Goal: Information Seeking & Learning: Learn about a topic

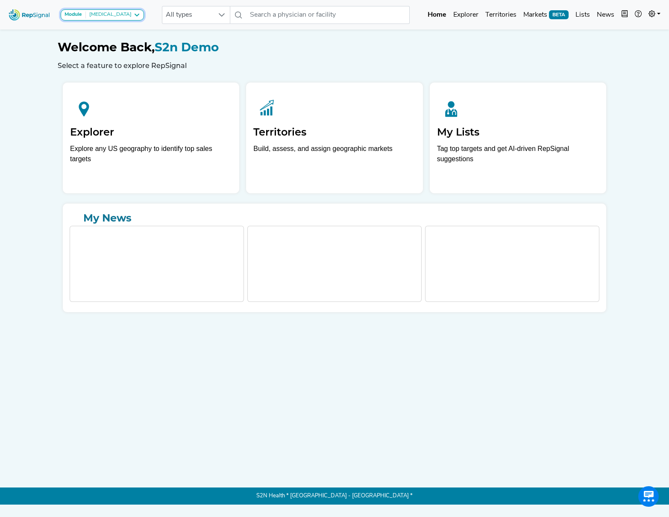
click at [134, 14] on icon at bounding box center [136, 15] width 7 height 7
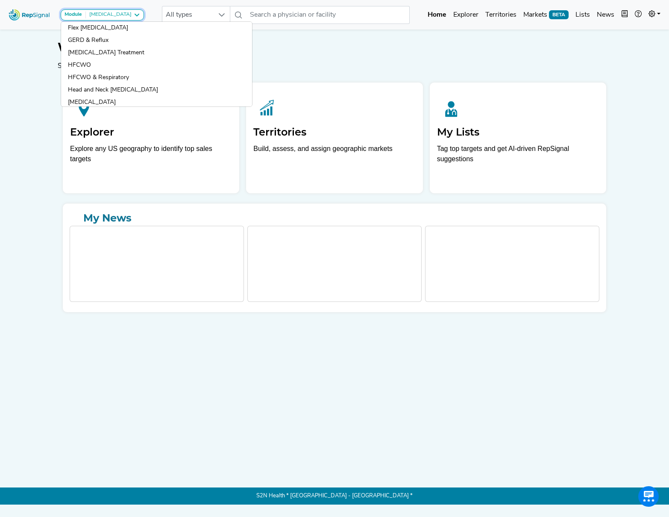
scroll to position [433, 0]
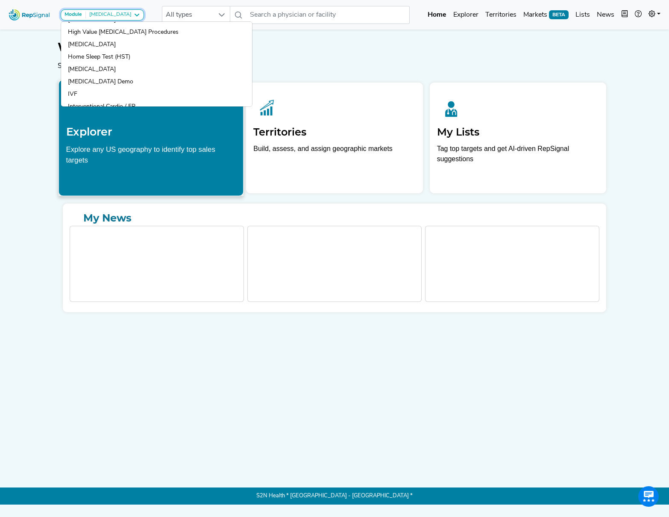
click at [124, 96] on link "IVF" at bounding box center [156, 94] width 191 height 12
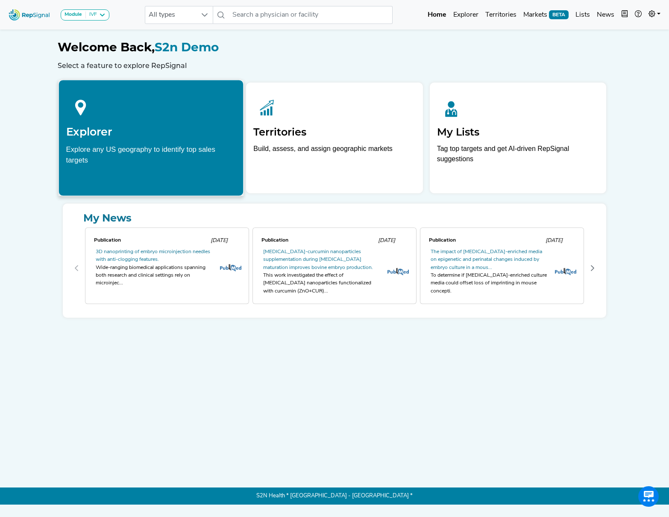
click at [131, 121] on div at bounding box center [151, 106] width 170 height 38
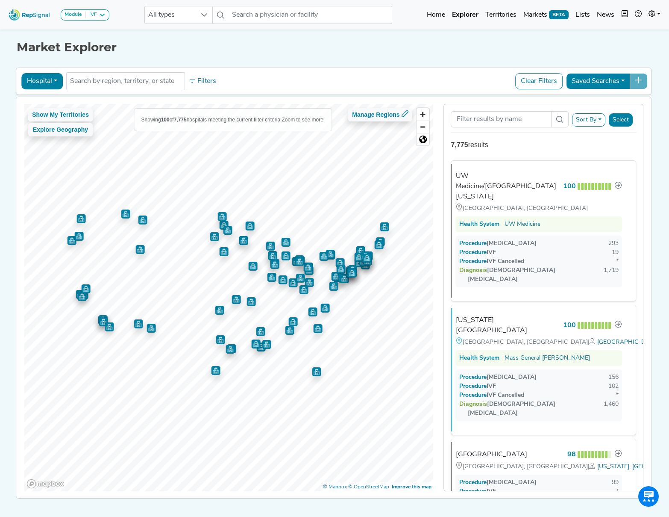
click at [51, 77] on button "Hospital" at bounding box center [41, 81] width 41 height 16
click at [61, 145] on link "Office" at bounding box center [56, 149] width 68 height 14
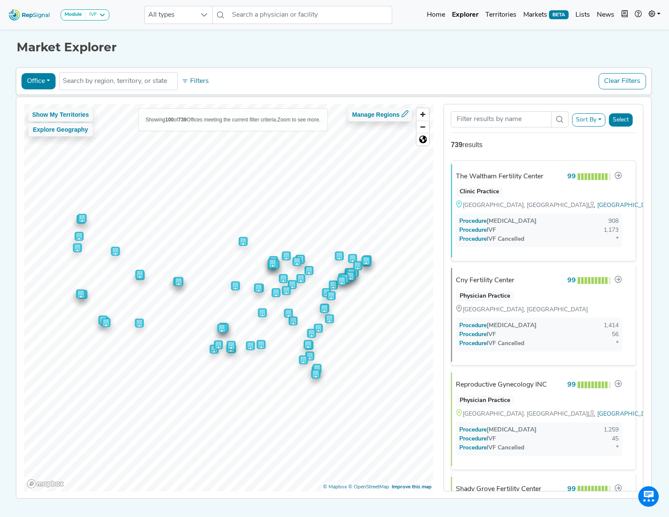
click at [619, 77] on button "Clear Filters" at bounding box center [622, 81] width 47 height 16
click at [440, 16] on link "Home" at bounding box center [436, 14] width 25 height 17
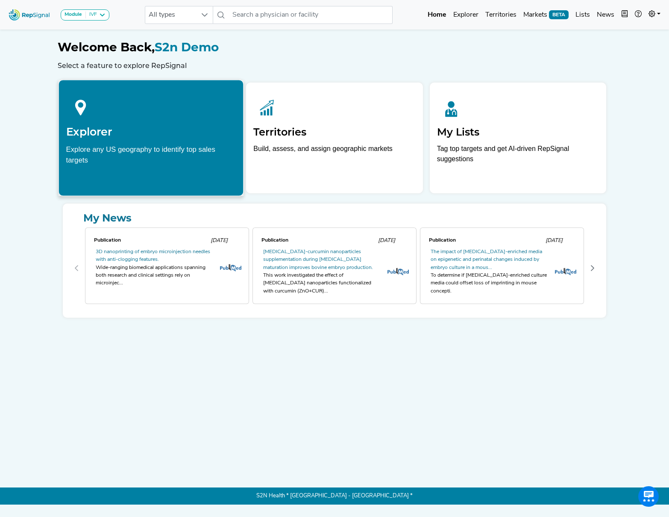
click at [128, 125] on h2 "Explorer" at bounding box center [151, 131] width 170 height 13
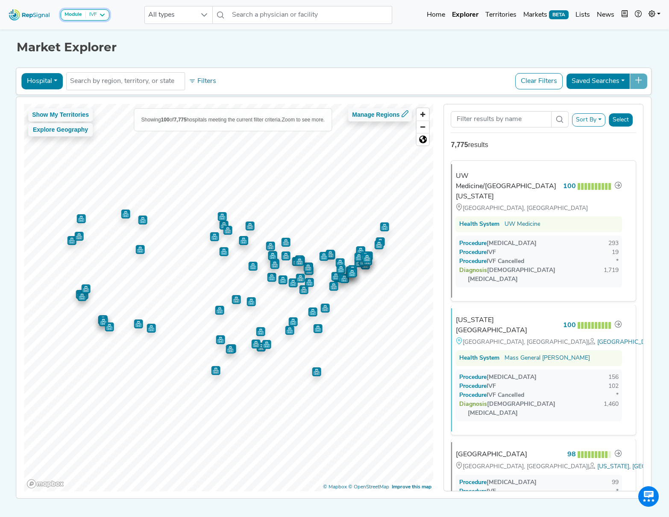
click at [106, 15] on button "Module IVF" at bounding box center [85, 14] width 49 height 11
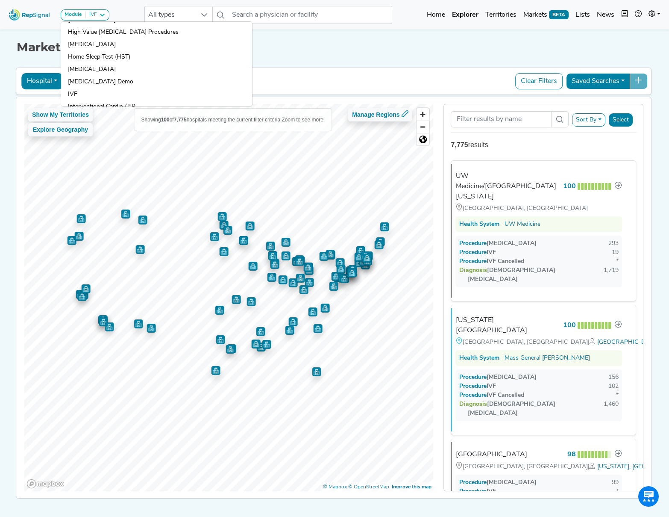
click at [311, 68] on div "Hospital Physician Hospital ASC Office Health System No results found Filters C…" at bounding box center [334, 81] width 636 height 27
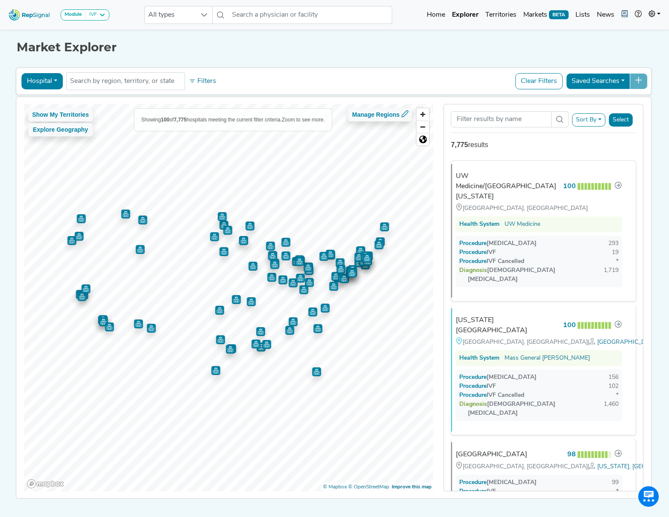
click at [625, 15] on icon "button" at bounding box center [625, 13] width 7 height 7
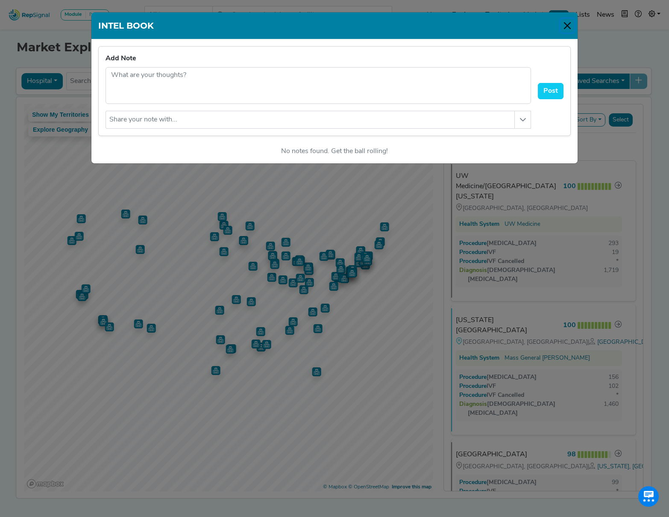
click at [568, 24] on button "Close" at bounding box center [568, 26] width 14 height 14
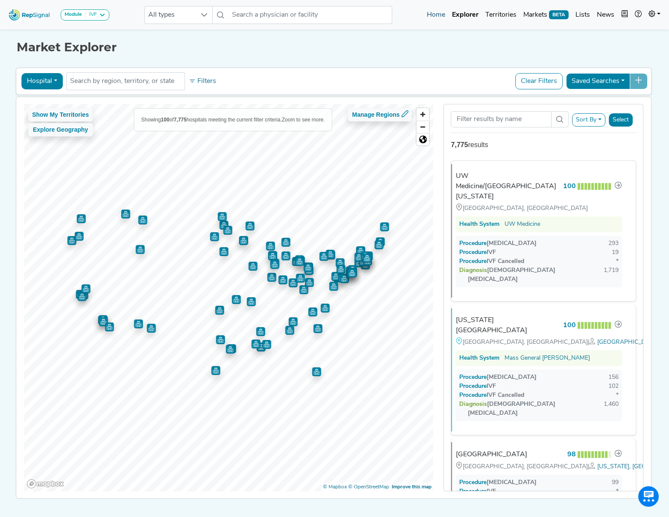
click at [437, 15] on link "Home" at bounding box center [436, 14] width 25 height 17
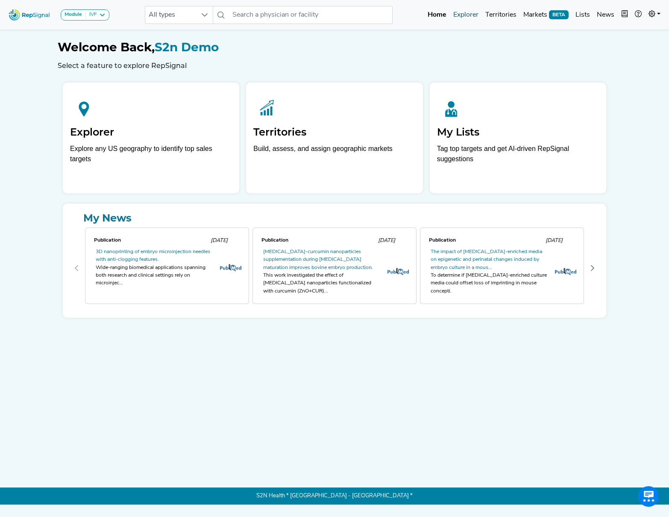
click at [461, 18] on link "Explorer" at bounding box center [466, 14] width 32 height 17
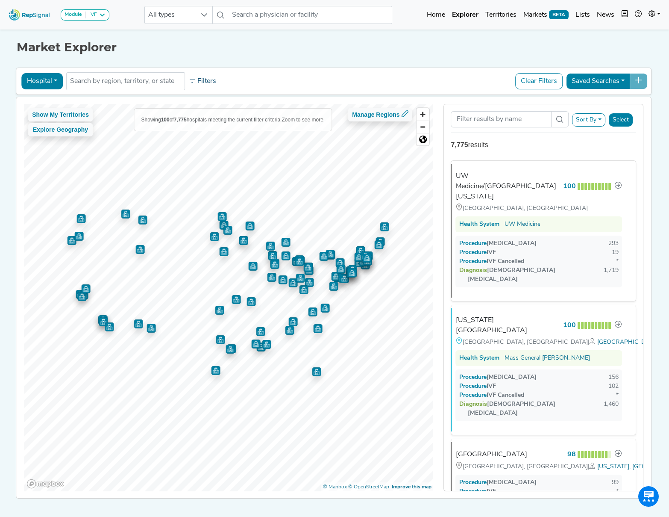
click at [209, 82] on button "Filters" at bounding box center [203, 81] width 32 height 15
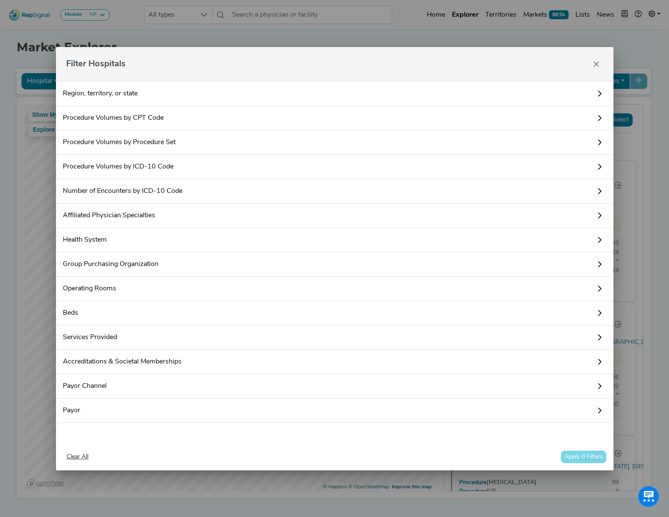
click at [200, 190] on link "Number of Encounters by ICD-10 Code" at bounding box center [335, 191] width 558 height 24
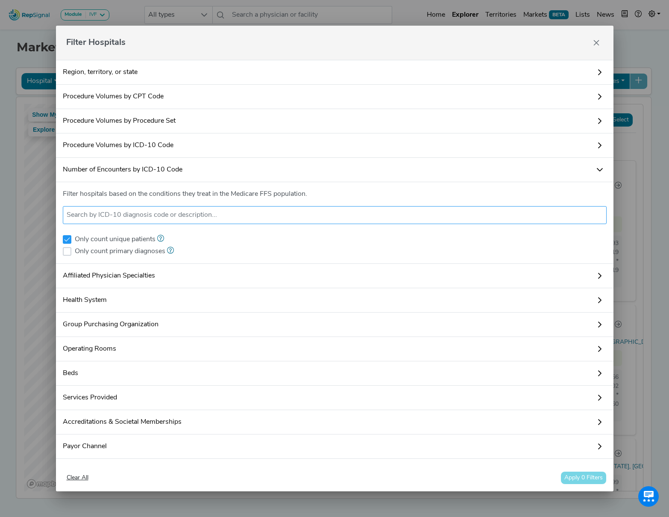
click at [169, 215] on input "text" at bounding box center [335, 215] width 537 height 10
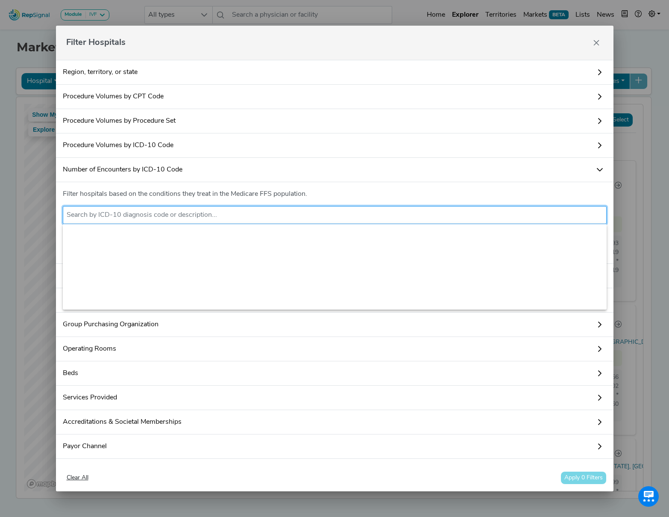
scroll to position [401, 0]
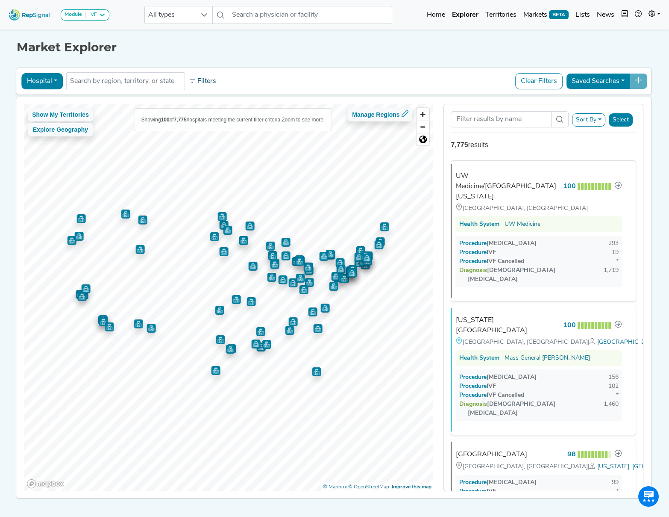
click at [208, 82] on button "Filters" at bounding box center [203, 81] width 32 height 15
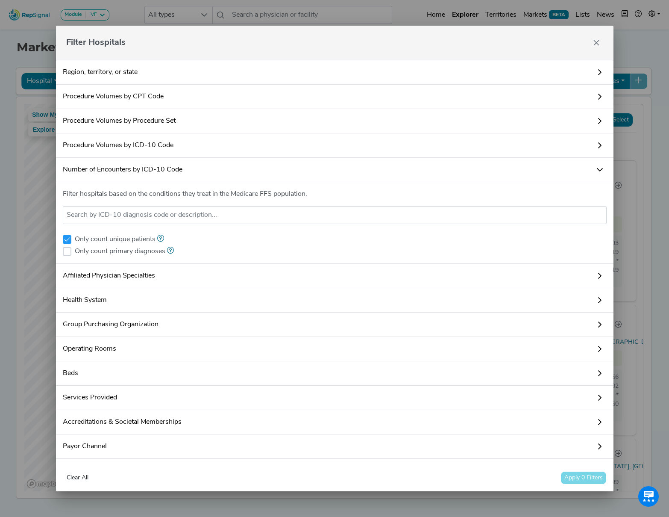
click at [603, 170] on icon at bounding box center [600, 169] width 7 height 7
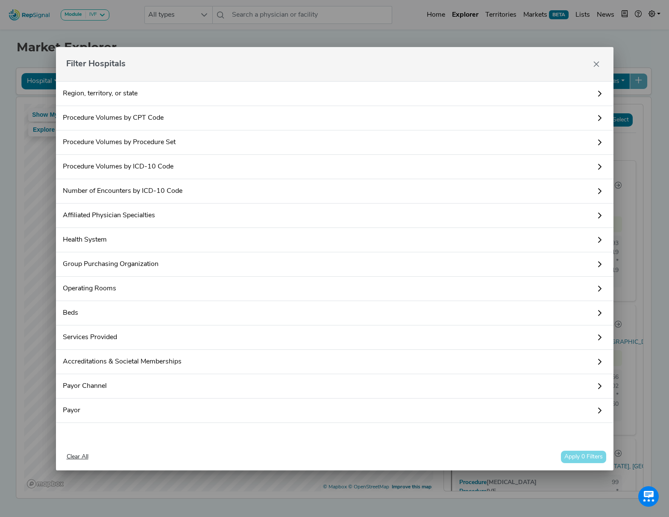
click at [224, 167] on link "Procedure Volumes by ICD-10 Code" at bounding box center [335, 167] width 558 height 24
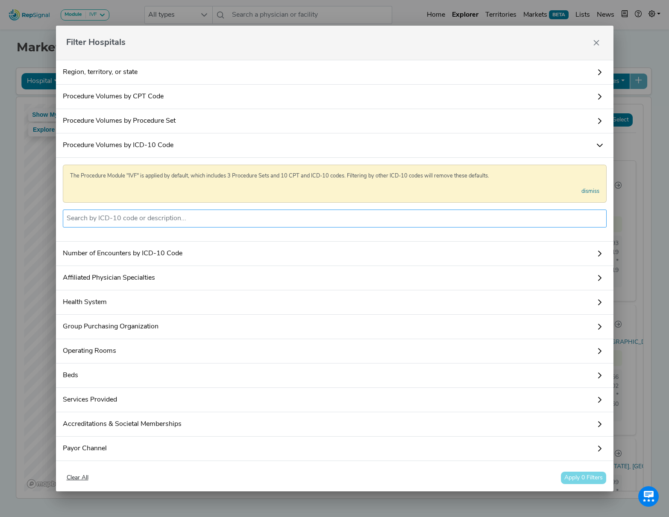
click at [207, 219] on input "text" at bounding box center [335, 218] width 537 height 10
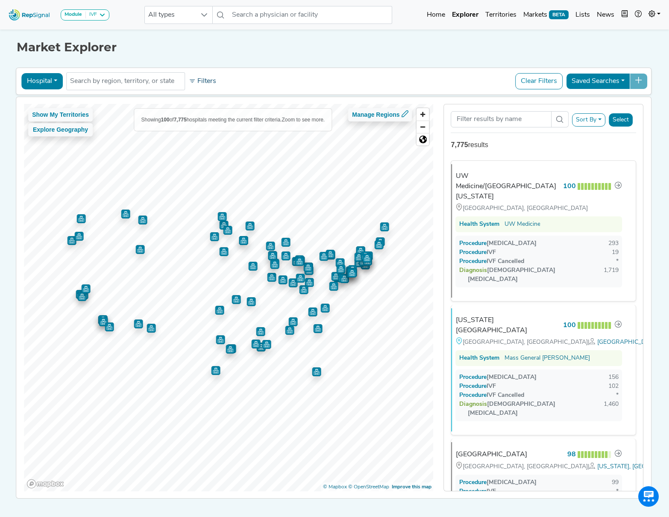
click at [199, 81] on button "Filters" at bounding box center [203, 81] width 32 height 15
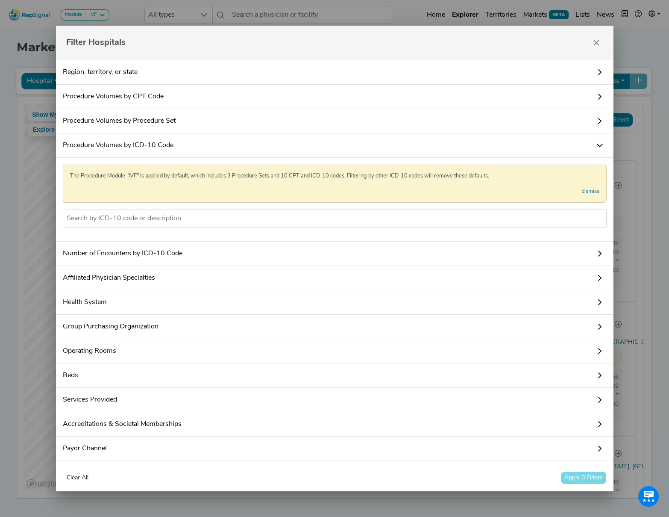
click at [599, 144] on icon at bounding box center [600, 145] width 7 height 7
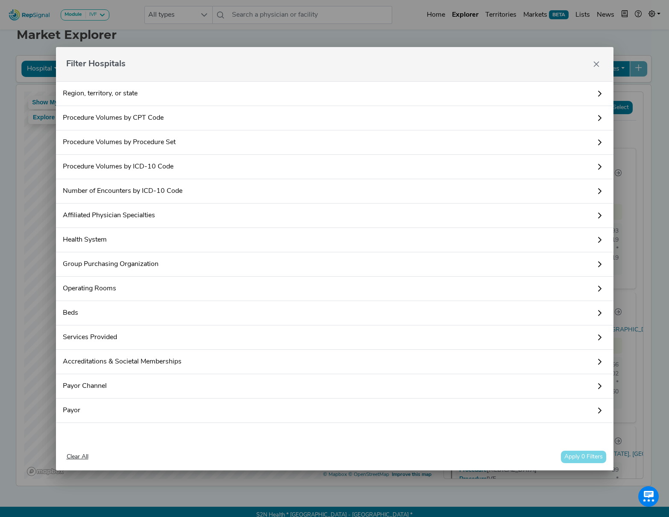
scroll to position [0, 0]
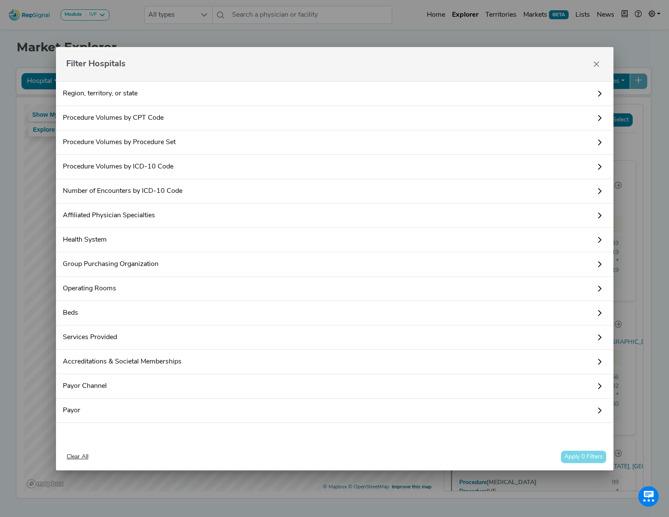
click at [159, 119] on link "Procedure Volumes by CPT Code" at bounding box center [335, 118] width 558 height 24
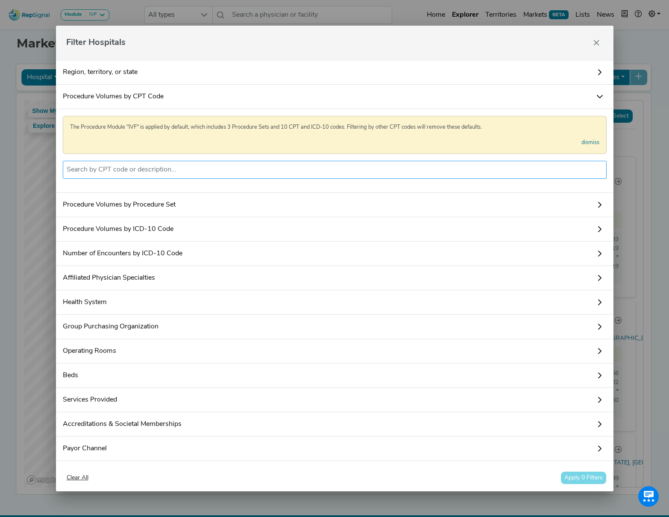
click at [159, 177] on ul at bounding box center [335, 170] width 544 height 18
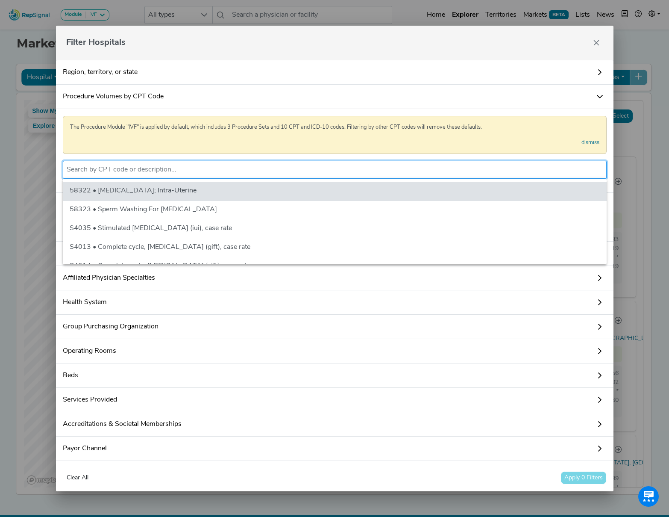
click at [159, 170] on input "text" at bounding box center [335, 170] width 537 height 10
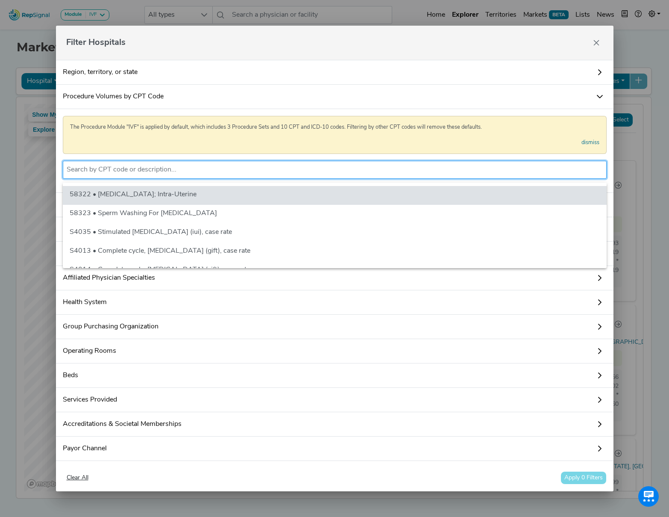
scroll to position [95, 0]
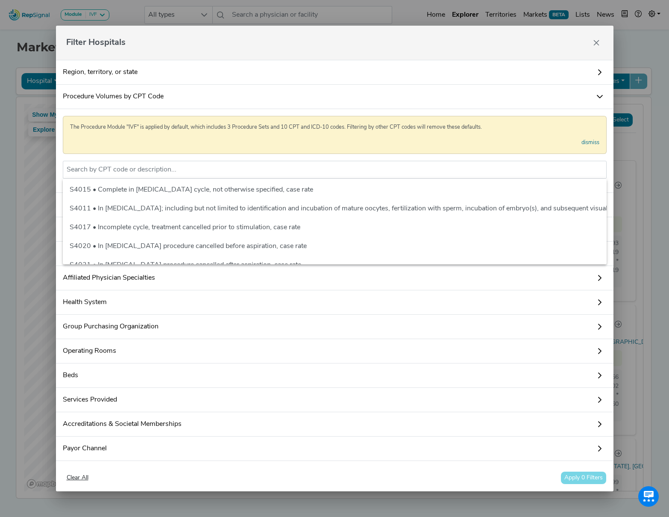
click at [240, 108] on link "Procedure Volumes by CPT Code" at bounding box center [335, 97] width 558 height 24
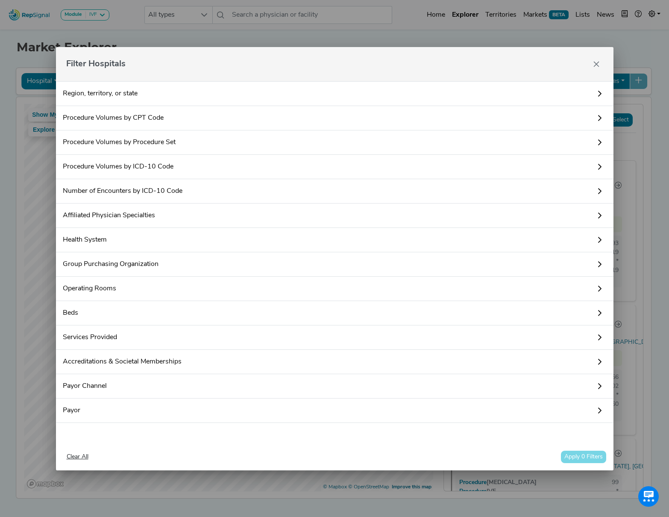
click at [153, 144] on link "Procedure Volumes by Procedure Set" at bounding box center [335, 142] width 558 height 24
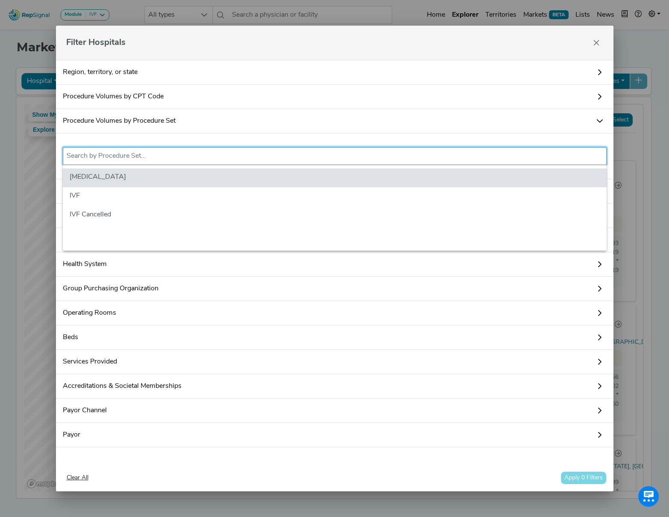
click at [156, 161] on input "text" at bounding box center [335, 156] width 537 height 10
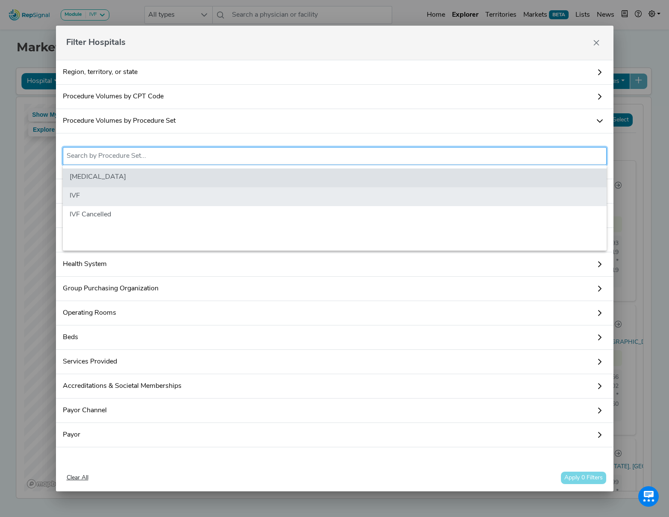
click at [166, 195] on li "IVF" at bounding box center [335, 196] width 544 height 19
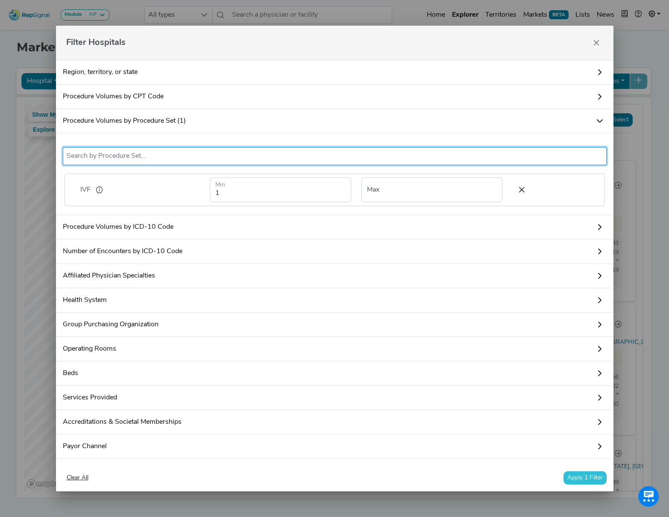
click at [166, 224] on link "Procedure Volumes by ICD-10 Code" at bounding box center [335, 227] width 558 height 24
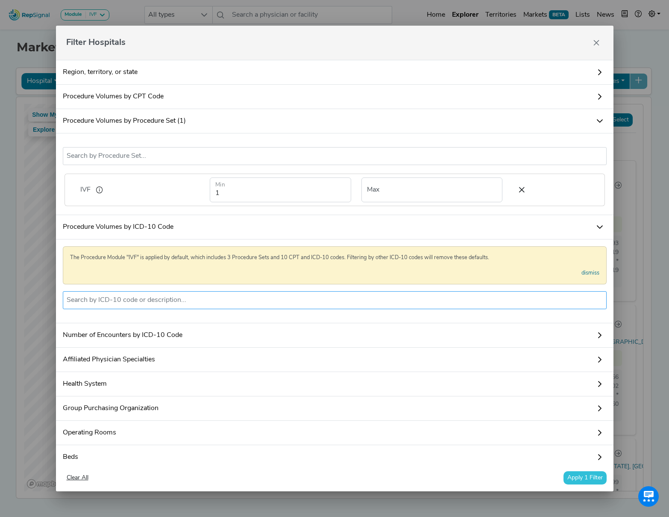
click at [183, 302] on input "text" at bounding box center [335, 300] width 537 height 10
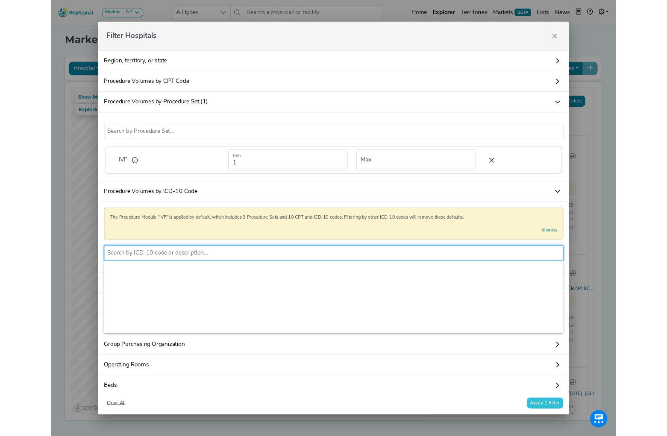
scroll to position [0, 0]
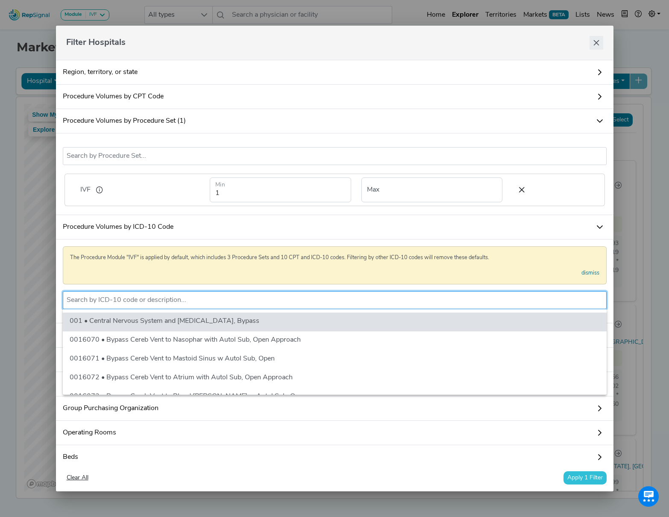
click at [595, 43] on icon "Close" at bounding box center [596, 42] width 7 height 7
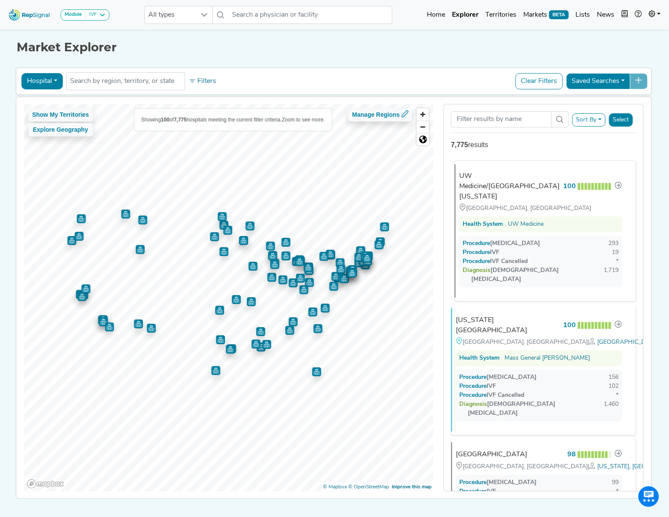
click at [511, 266] on div "Diagnosis Female Infertility" at bounding box center [533, 275] width 141 height 18
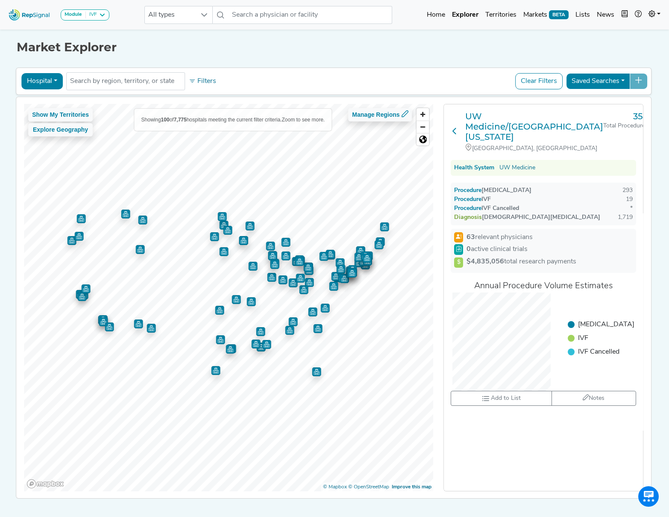
click at [456, 129] on icon at bounding box center [455, 130] width 7 height 7
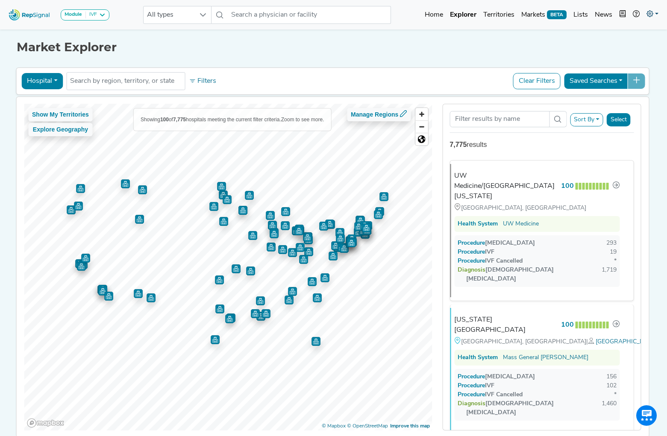
click at [653, 17] on link at bounding box center [652, 14] width 19 height 17
click at [622, 37] on link "My Account" at bounding box center [628, 36] width 68 height 17
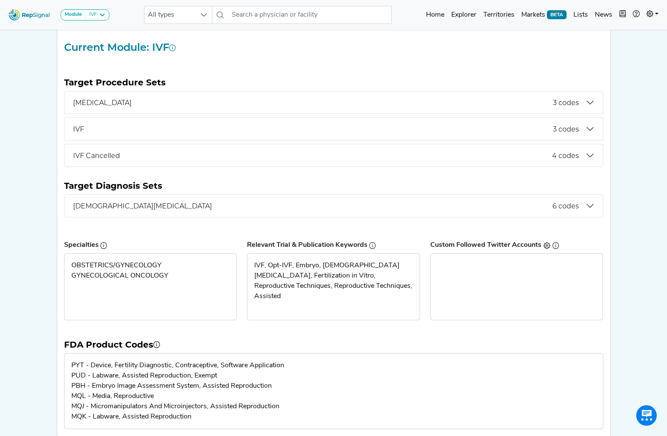
scroll to position [47, 0]
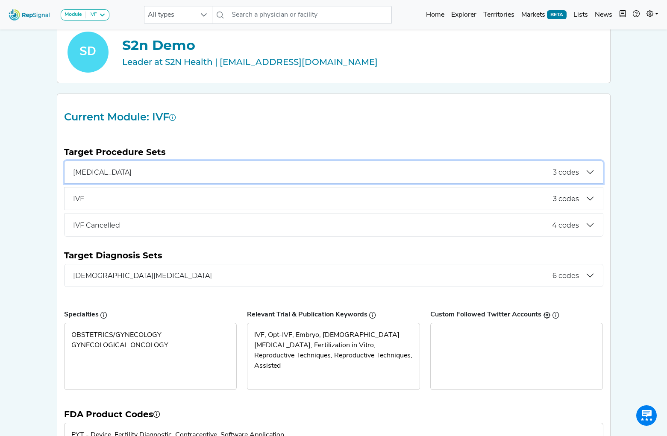
click at [214, 170] on span "[MEDICAL_DATA]" at bounding box center [313, 172] width 480 height 8
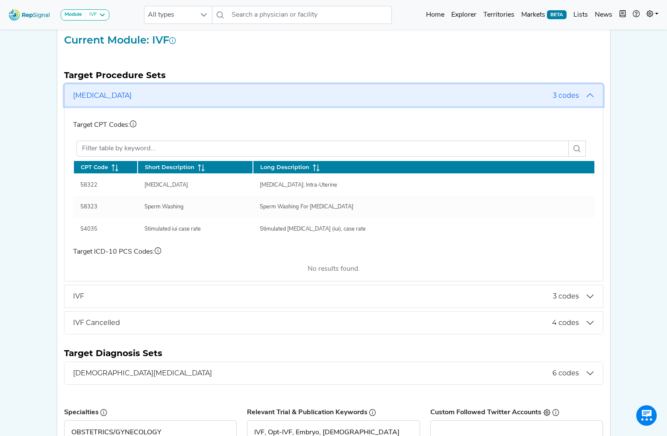
scroll to position [125, 0]
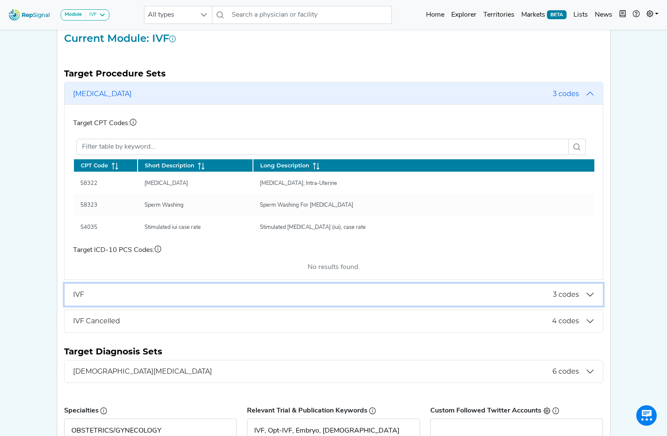
click at [211, 299] on button "IVF 3 codes" at bounding box center [334, 295] width 539 height 22
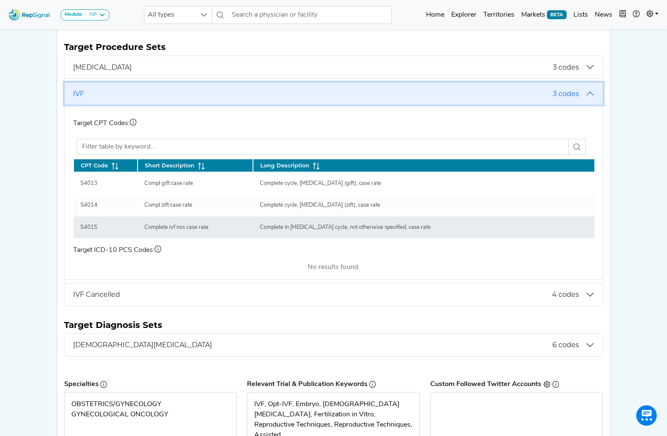
scroll to position [164, 0]
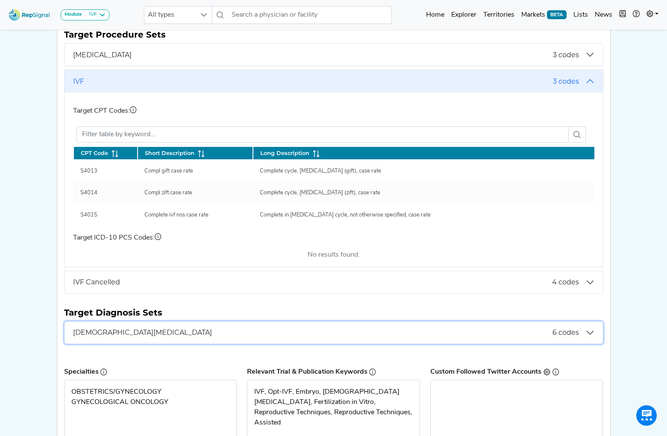
click at [128, 332] on span "[DEMOGRAPHIC_DATA][MEDICAL_DATA]" at bounding box center [313, 333] width 480 height 8
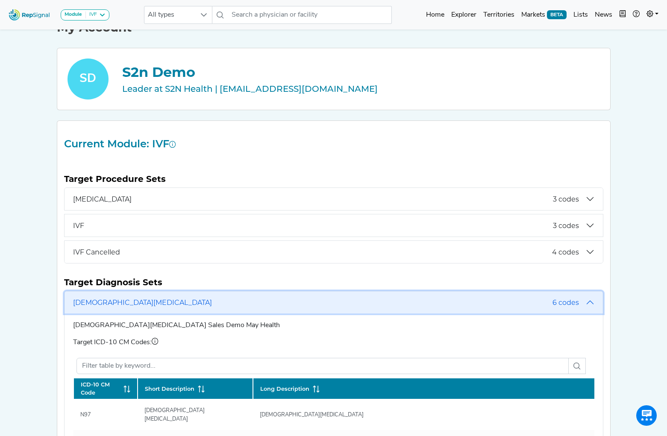
scroll to position [0, 0]
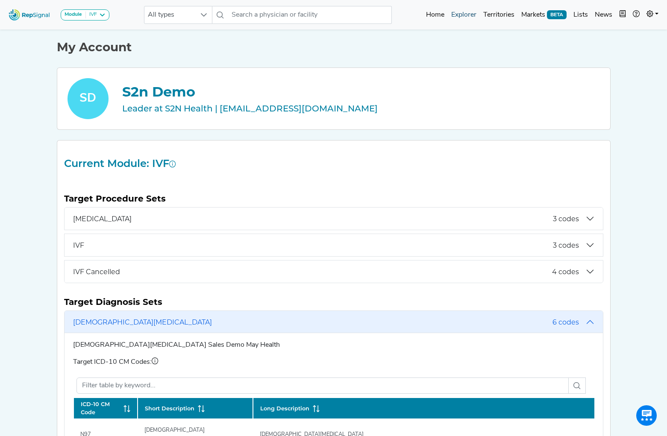
click at [460, 14] on link "Explorer" at bounding box center [464, 14] width 32 height 17
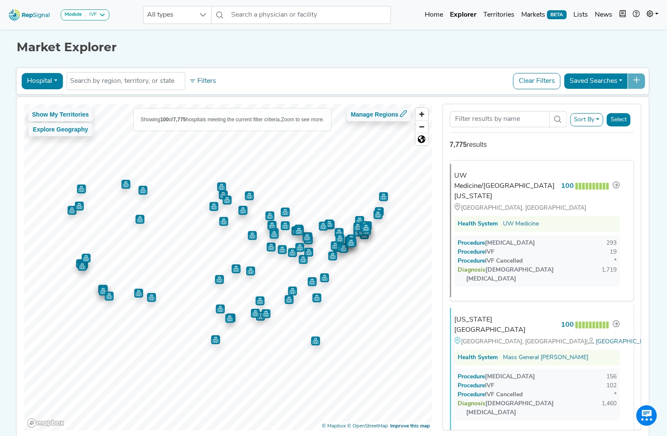
click at [57, 82] on button "Hospital" at bounding box center [41, 81] width 41 height 16
click at [55, 100] on link "Physician" at bounding box center [56, 101] width 68 height 14
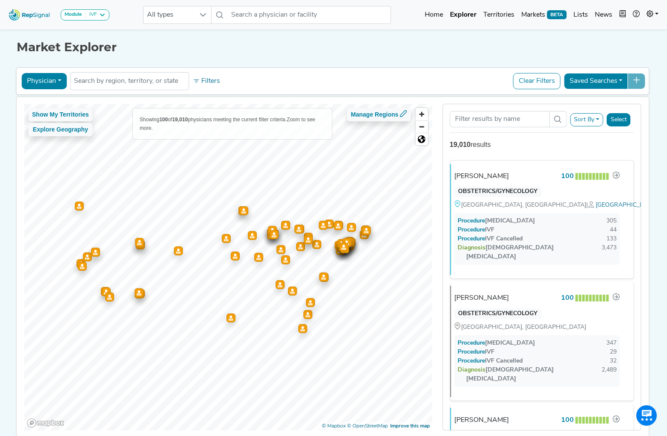
click at [55, 83] on button "Physician" at bounding box center [43, 81] width 45 height 16
click at [492, 175] on div "[PERSON_NAME]" at bounding box center [485, 176] width 55 height 10
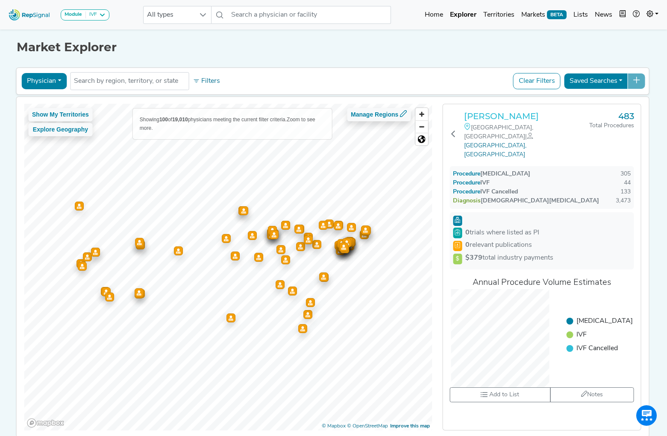
click at [500, 115] on h3 "[PERSON_NAME]" at bounding box center [526, 116] width 125 height 10
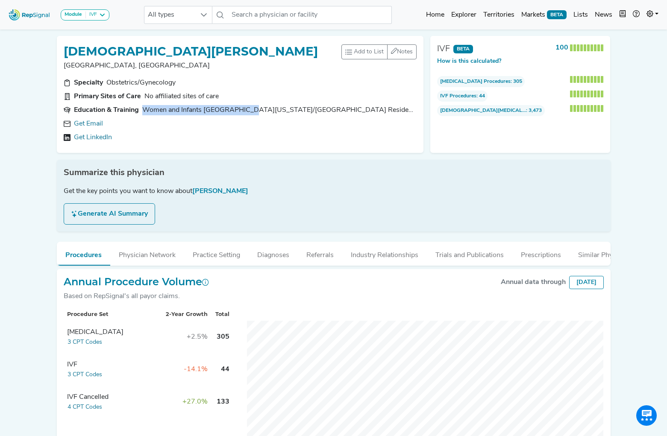
drag, startPoint x: 143, startPoint y: 109, endPoint x: 244, endPoint y: 108, distance: 100.9
click at [244, 108] on div "Women and Infants [GEOGRAPHIC_DATA][US_STATE]/[GEOGRAPHIC_DATA] Residency, obst…" at bounding box center [277, 110] width 271 height 10
click at [121, 213] on button "Generate AI Summary" at bounding box center [109, 213] width 91 height 21
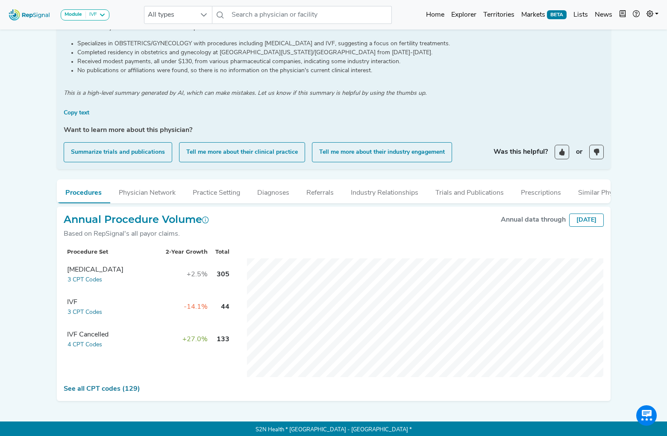
scroll to position [166, 0]
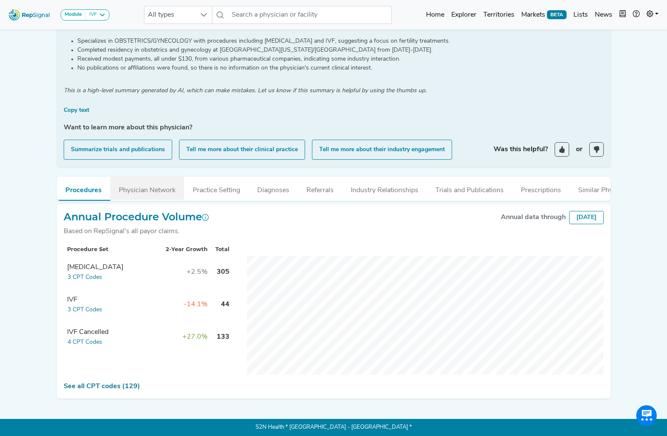
click at [156, 193] on button "Physician Network" at bounding box center [147, 188] width 74 height 23
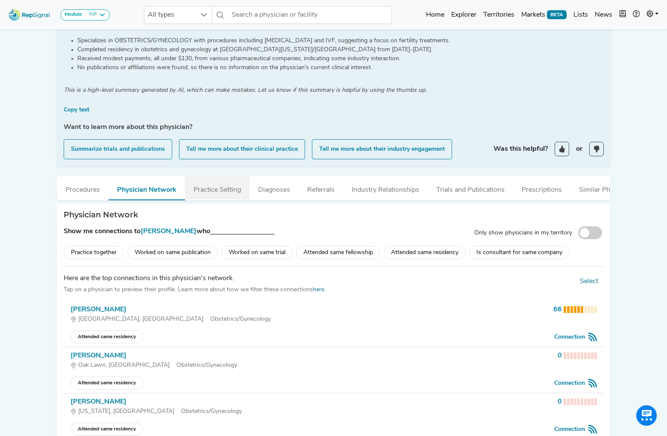
click at [216, 190] on button "Practice Setting" at bounding box center [217, 188] width 65 height 23
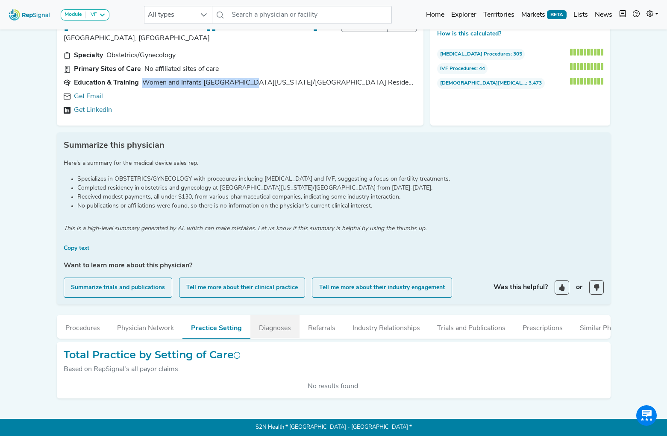
click at [280, 329] on button "Diagnoses" at bounding box center [275, 326] width 49 height 23
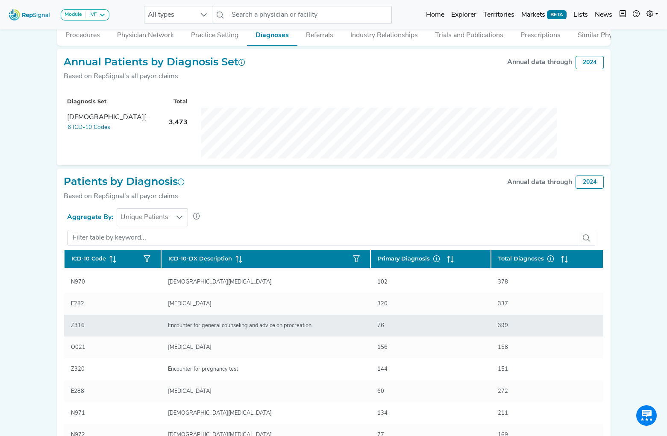
scroll to position [127, 0]
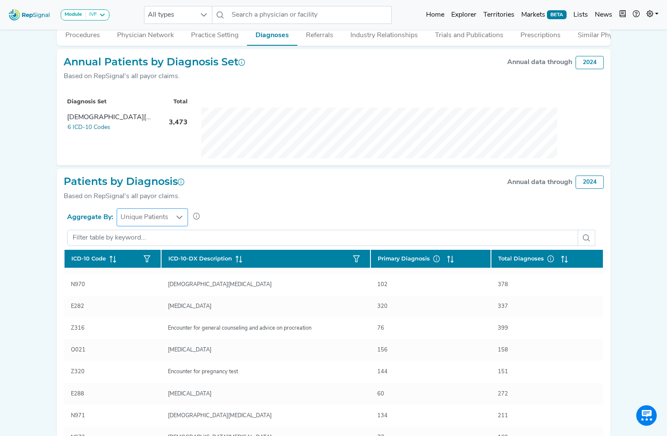
click at [177, 216] on icon at bounding box center [179, 217] width 7 height 7
click at [39, 274] on div "Module IVF AV Access Airway Clearance Ambulatory [MEDICAL_DATA] [MEDICAL_DATA] …" at bounding box center [333, 105] width 667 height 853
click at [174, 219] on div at bounding box center [180, 217] width 16 height 17
click at [166, 258] on li "Total Encounters" at bounding box center [152, 256] width 72 height 17
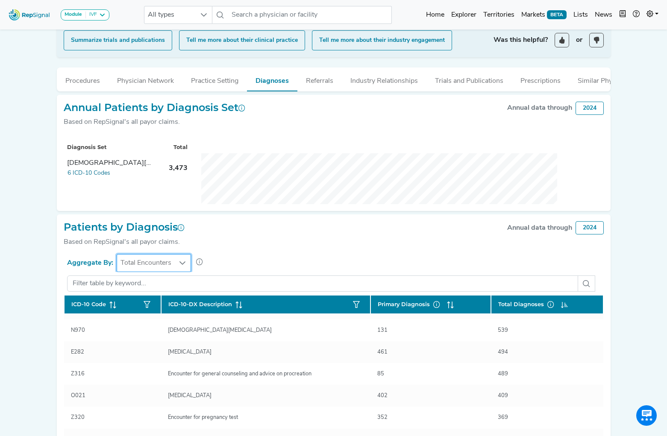
scroll to position [199, 0]
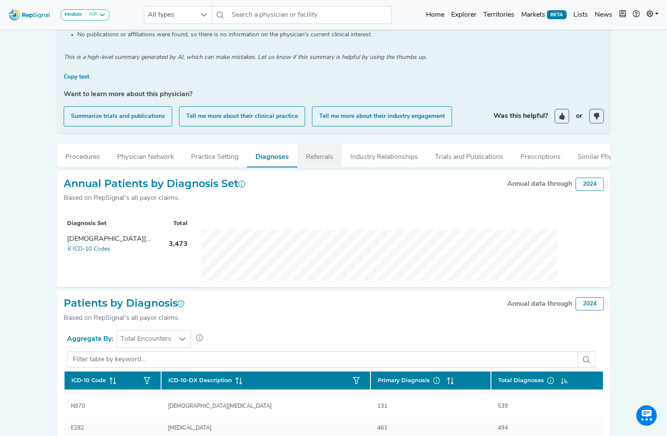
click at [316, 160] on button "Referrals" at bounding box center [320, 155] width 44 height 23
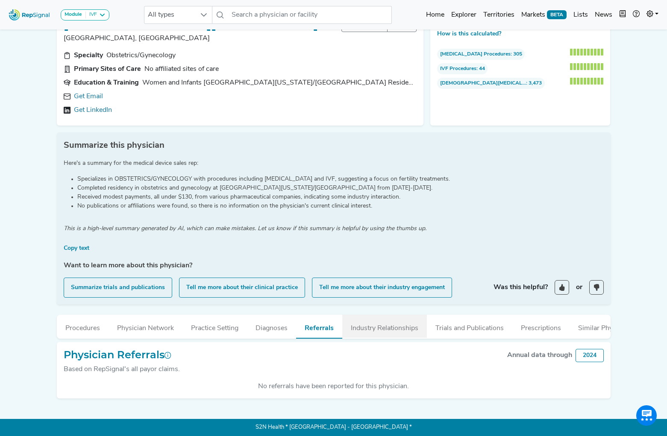
click at [396, 330] on button "Industry Relationships" at bounding box center [384, 326] width 85 height 23
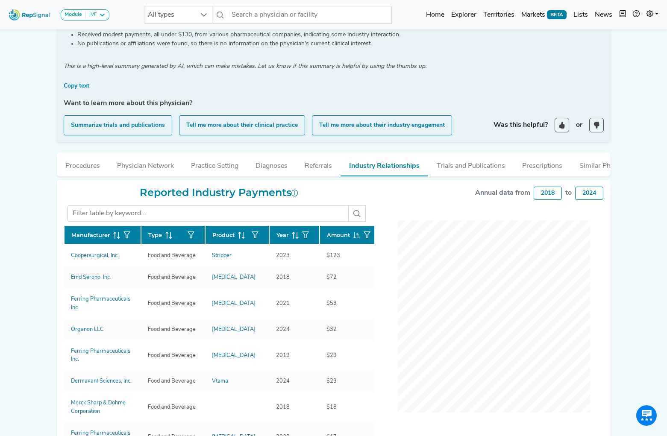
scroll to position [193, 0]
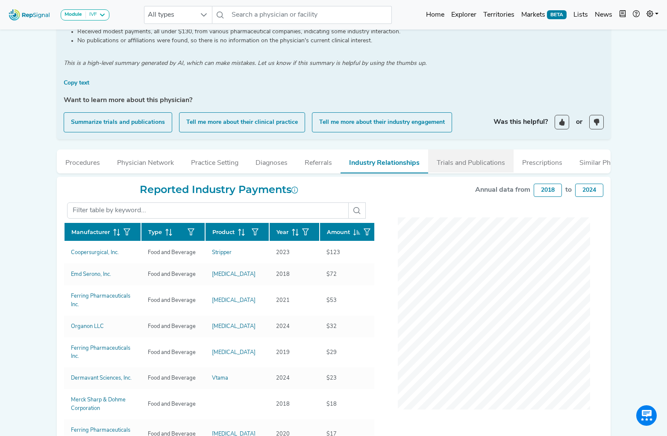
click at [475, 165] on button "Trials and Publications" at bounding box center [471, 161] width 86 height 23
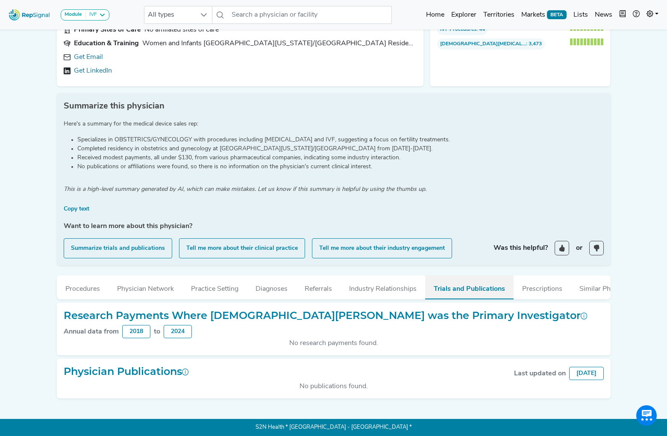
scroll to position [54, 0]
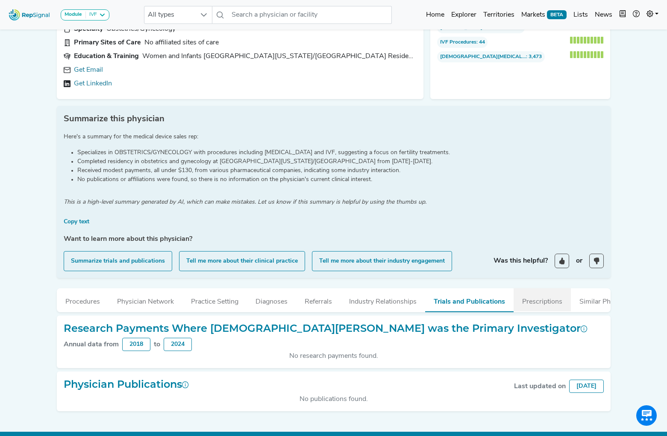
click at [542, 300] on button "Prescriptions" at bounding box center [542, 300] width 57 height 23
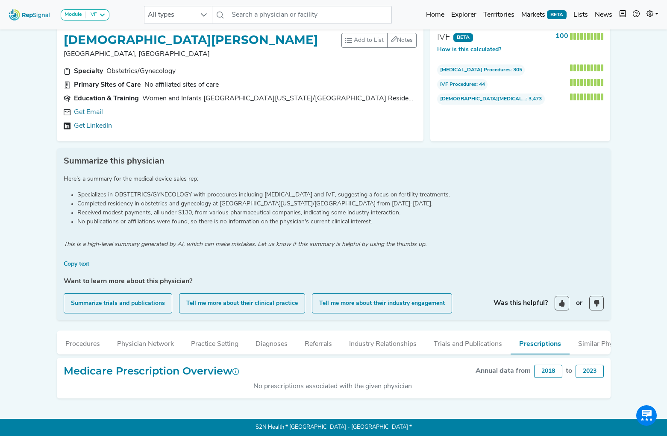
scroll to position [0, 0]
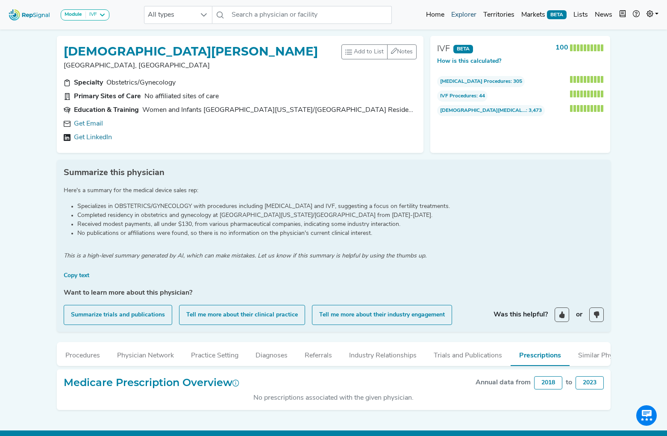
click at [467, 15] on link "Explorer" at bounding box center [464, 14] width 32 height 17
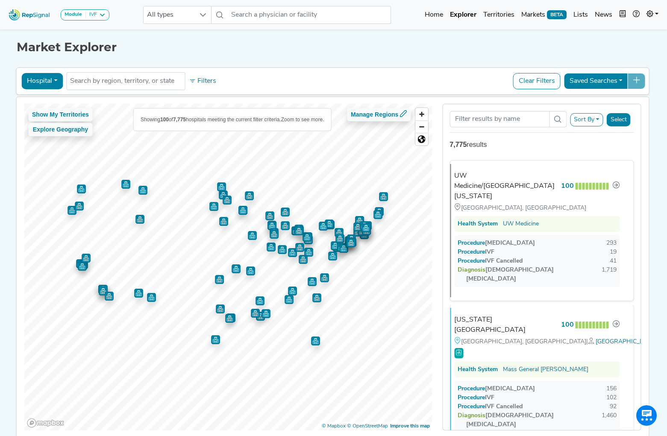
click at [55, 80] on button "Hospital" at bounding box center [41, 81] width 41 height 16
click at [58, 148] on link "Office" at bounding box center [56, 149] width 68 height 14
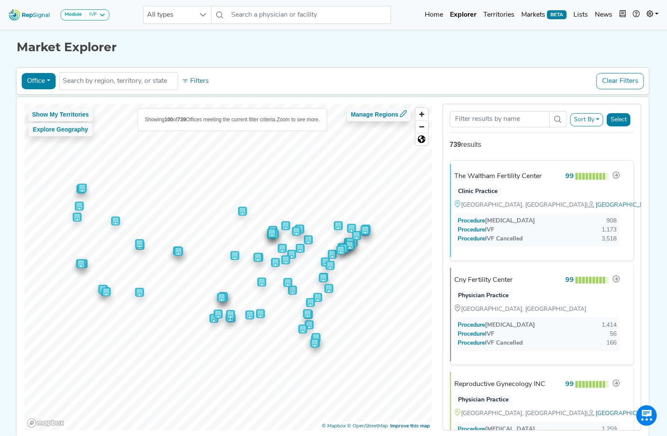
click at [593, 116] on button "Sort By" at bounding box center [586, 119] width 33 height 13
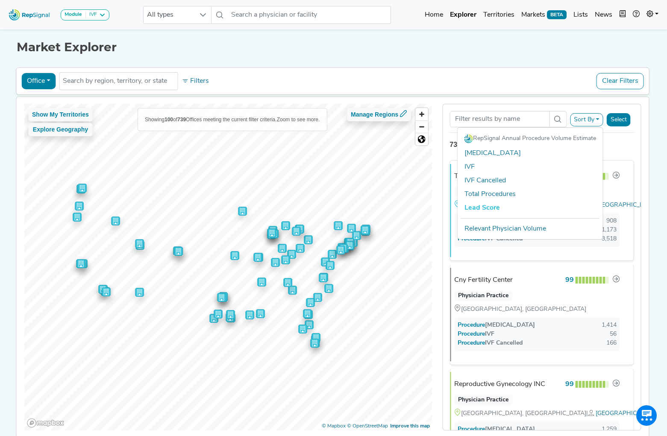
click at [646, 143] on div "Sort By RepSignal Annual Procedure Volume Estimate [MEDICAL_DATA] IVF IVF Cance…" at bounding box center [541, 267] width 209 height 327
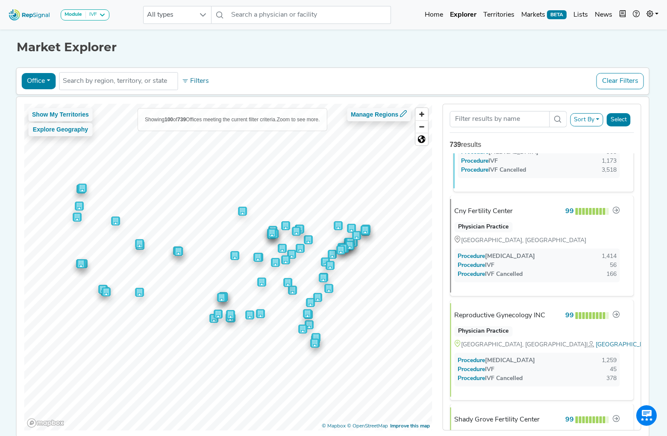
scroll to position [69, 0]
click at [488, 314] on div "Reproductive Gynecology INC" at bounding box center [503, 315] width 91 height 10
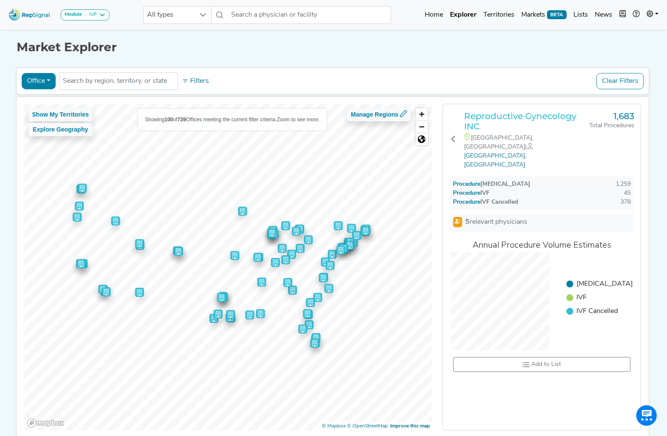
click at [507, 114] on h3 "Reproductive Gynecology INC" at bounding box center [526, 121] width 125 height 21
click at [457, 131] on button at bounding box center [454, 140] width 8 height 59
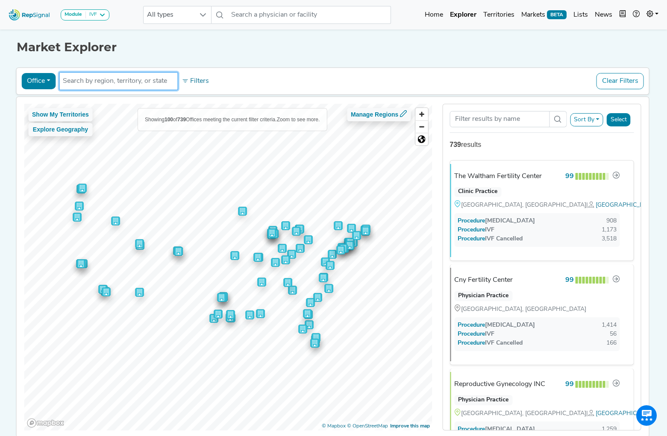
click at [125, 82] on input "text" at bounding box center [118, 81] width 111 height 10
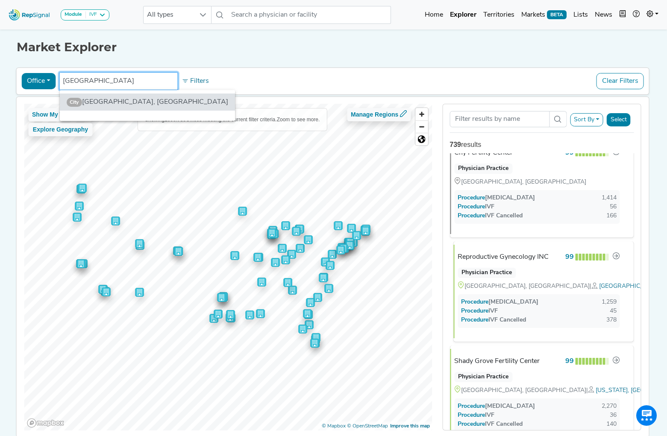
scroll to position [128, 0]
type input "[GEOGRAPHIC_DATA]"
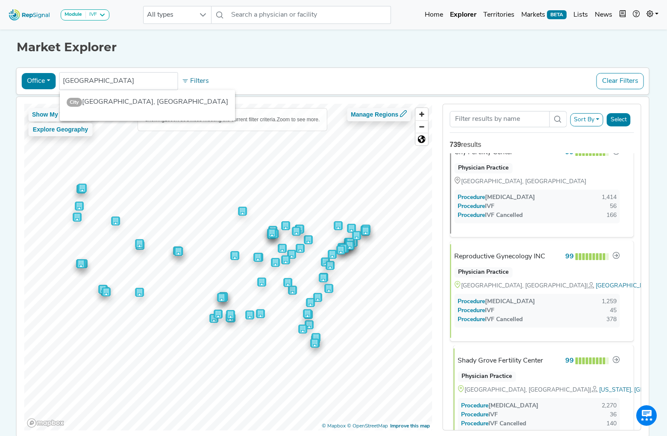
click at [519, 364] on div "Shady Grove Fertility Center" at bounding box center [501, 361] width 86 height 10
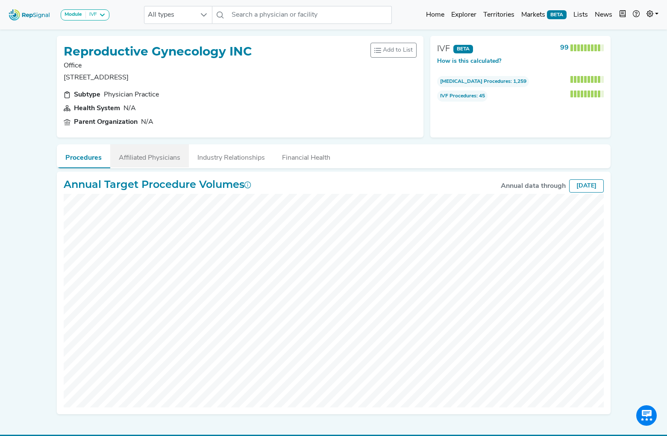
click at [171, 157] on button "Affiliated Physicians" at bounding box center [149, 155] width 79 height 23
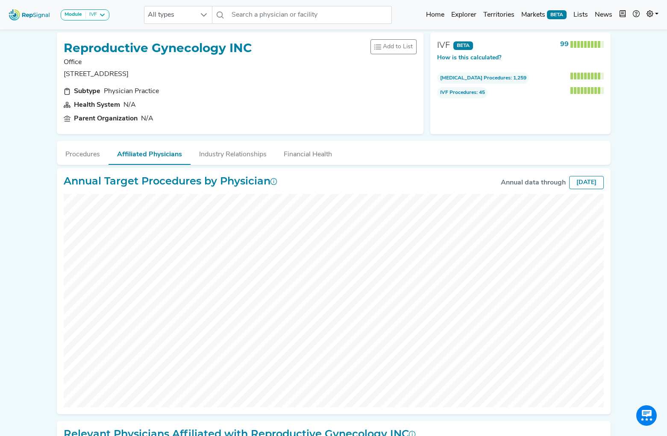
scroll to position [4, 0]
